Goal: Task Accomplishment & Management: Use online tool/utility

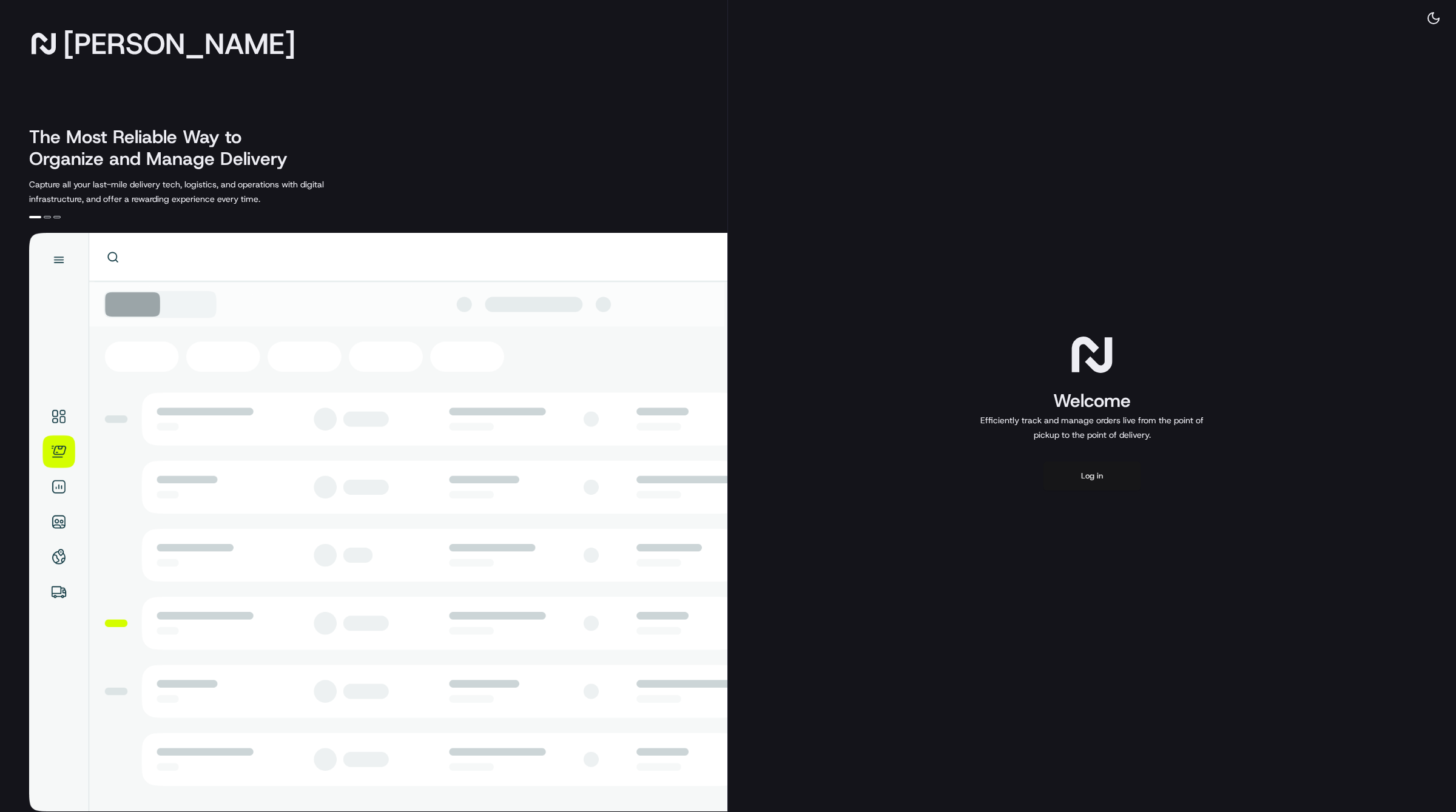
click at [1087, 482] on button "Log in" at bounding box center [1092, 476] width 97 height 29
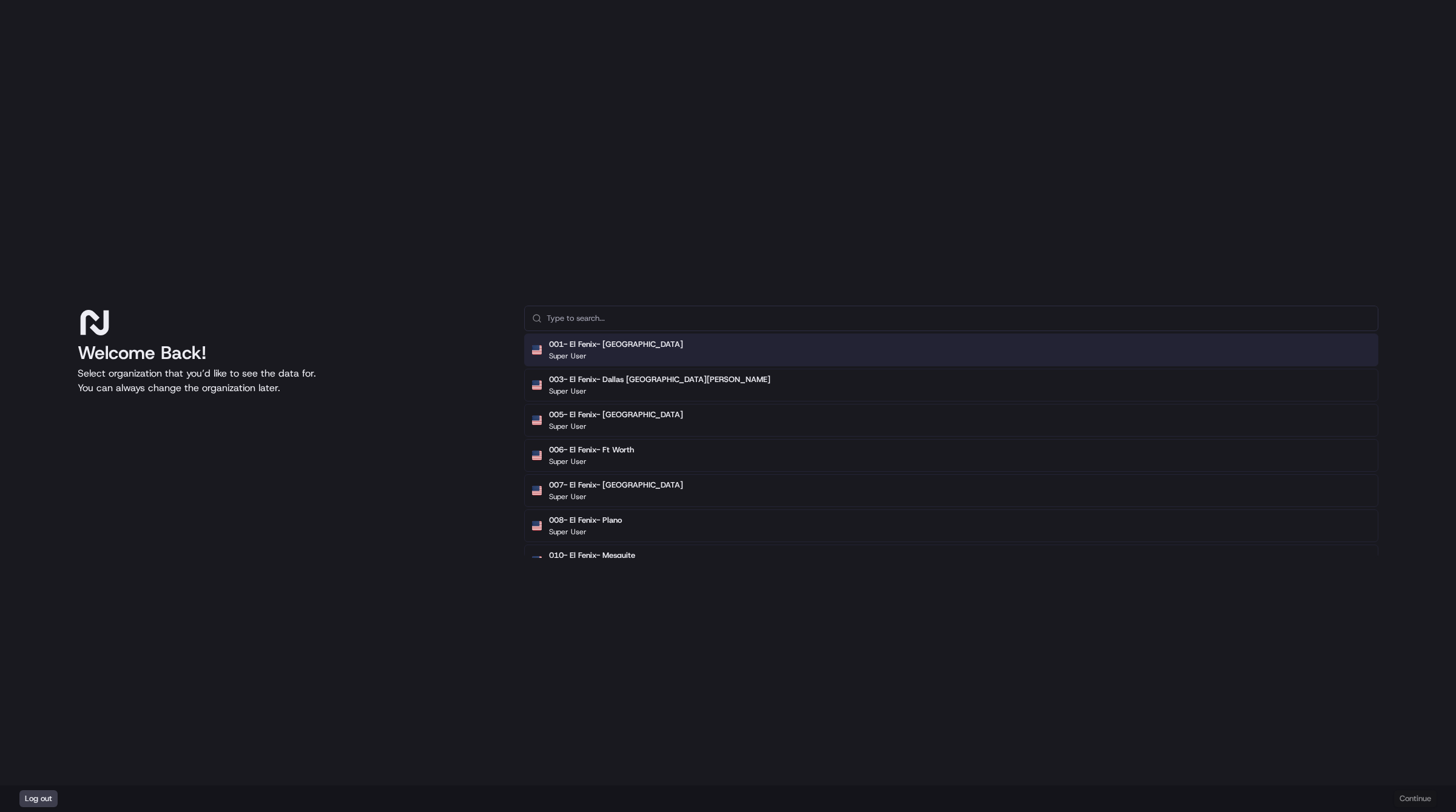
type input "k"
type input "demo: ke"
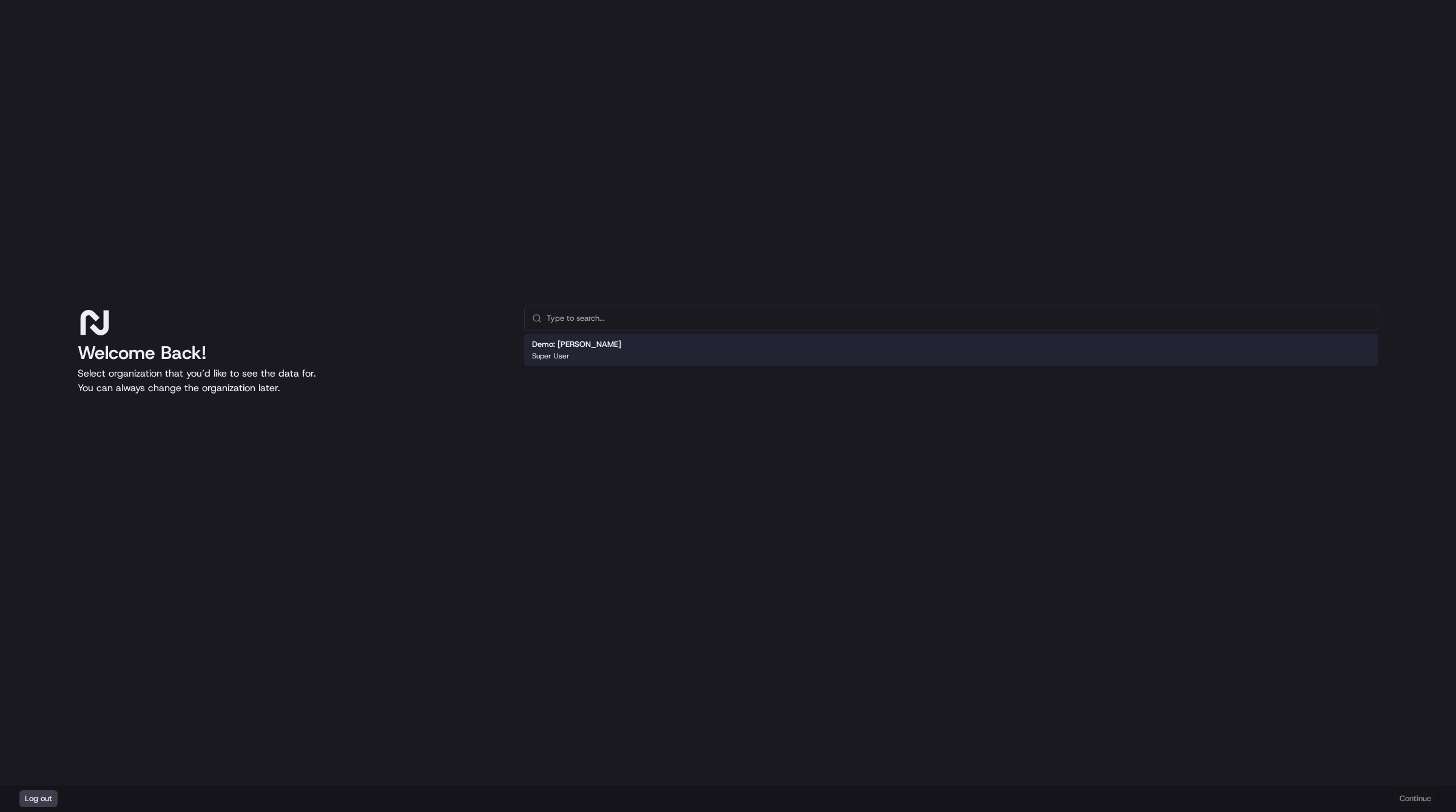
click at [591, 353] on div "Demo: Kelsey Super User" at bounding box center [951, 350] width 854 height 33
click at [1418, 788] on div "Log out Continue" at bounding box center [728, 799] width 1456 height 27
click at [1412, 793] on button "Continue" at bounding box center [1415, 799] width 42 height 17
